Goal: Transaction & Acquisition: Purchase product/service

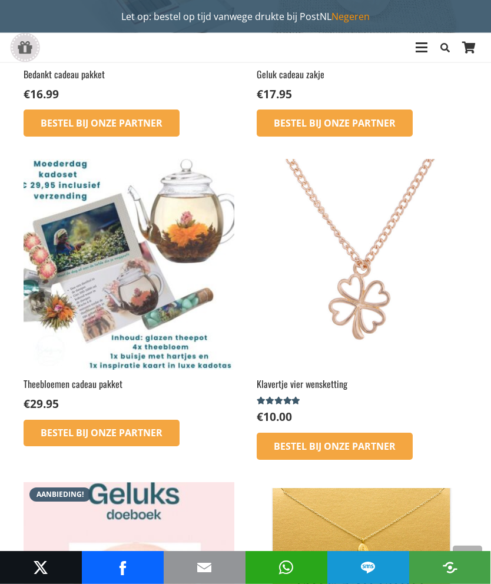
scroll to position [662, 0]
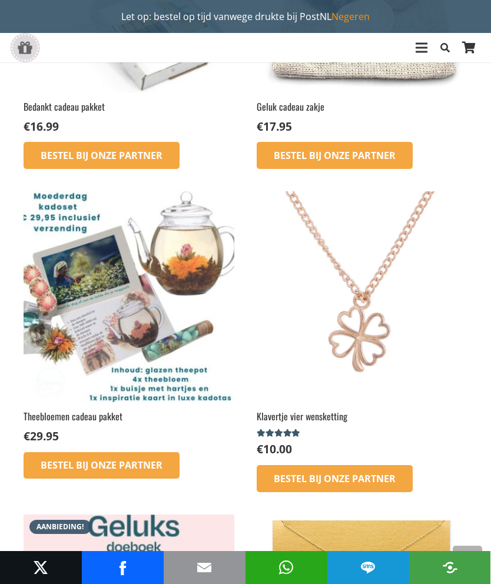
click at [361, 334] on img at bounding box center [362, 296] width 211 height 211
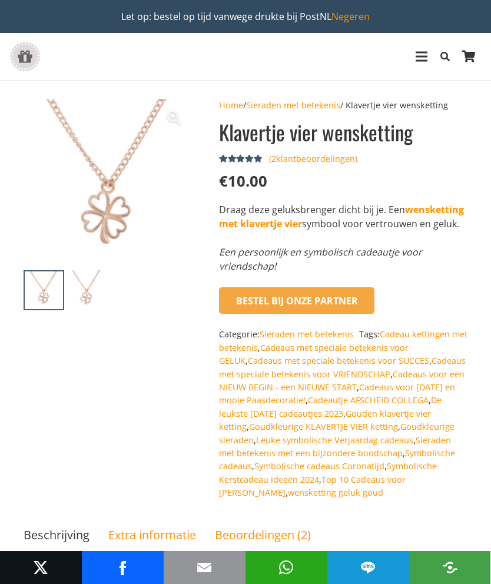
click at [425, 51] on div "Menu" at bounding box center [422, 56] width 12 height 29
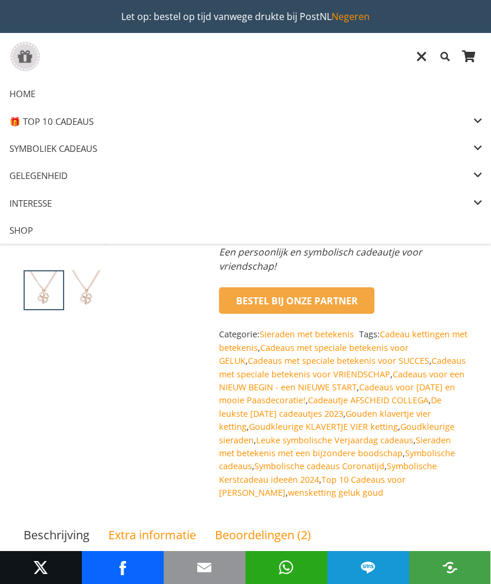
click at [70, 121] on span "🎁 TOP 10 CADEAUS" at bounding box center [60, 121] width 102 height 12
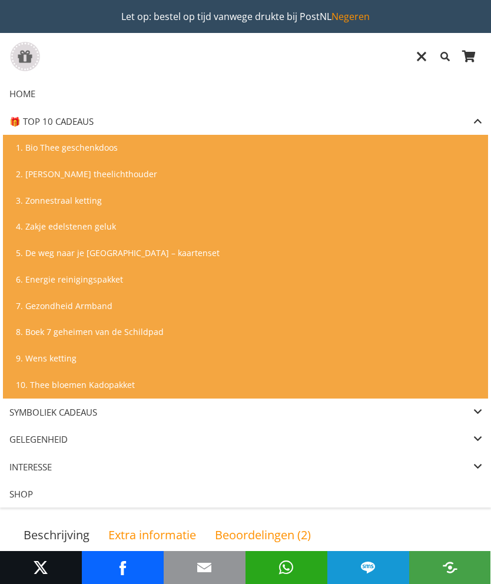
click at [84, 203] on span "3. Zonnestraal ketting" at bounding box center [59, 200] width 86 height 11
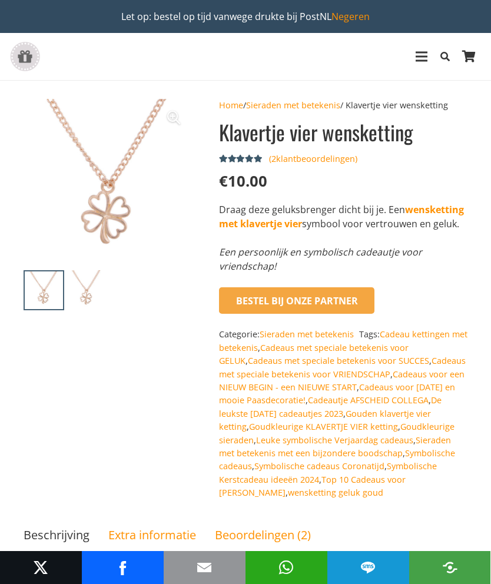
click at [423, 57] on div "Menu" at bounding box center [422, 57] width 12 height 2
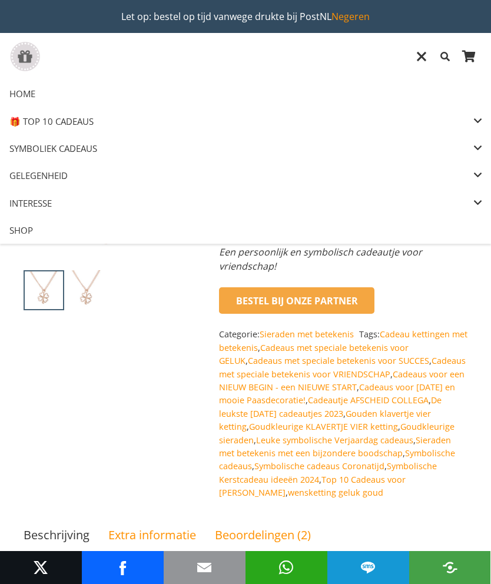
click at [74, 119] on span "🎁 TOP 10 CADEAUS" at bounding box center [60, 121] width 102 height 12
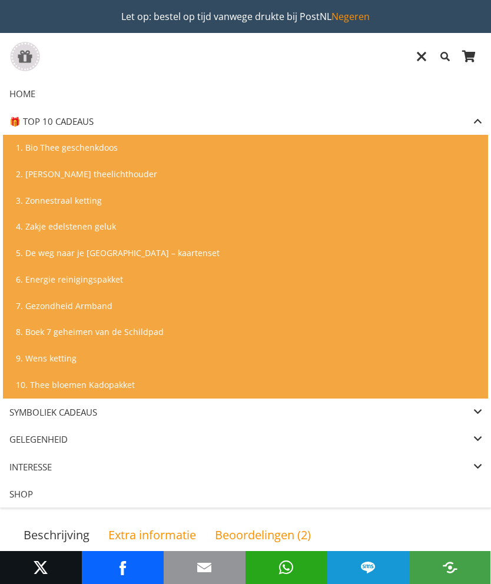
click at [63, 359] on span "9. Wens ketting" at bounding box center [46, 358] width 61 height 11
